Goal: Check status

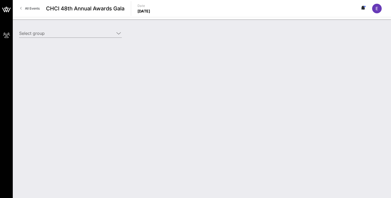
type input "Warner Bros. Discovery (Warner Bros. Discovery) [[PERSON_NAME], [PERSON_NAME][E…"
